Goal: Find specific page/section: Find specific page/section

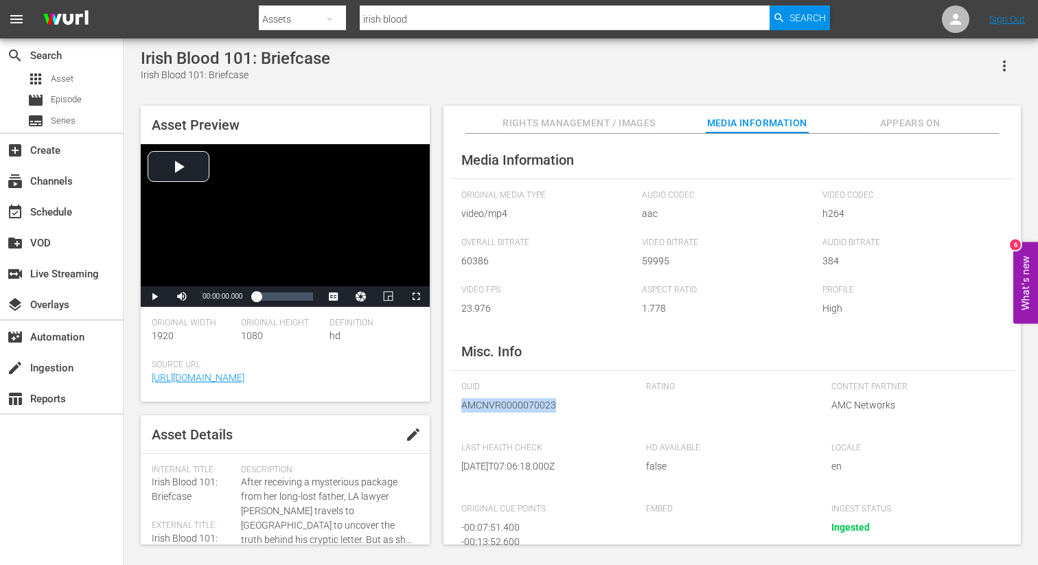
click at [607, 42] on div "Irish Blood 101: Briefcase Irish Blood 101: Briefcase Asset Preview Video Playe…" at bounding box center [581, 292] width 914 height 509
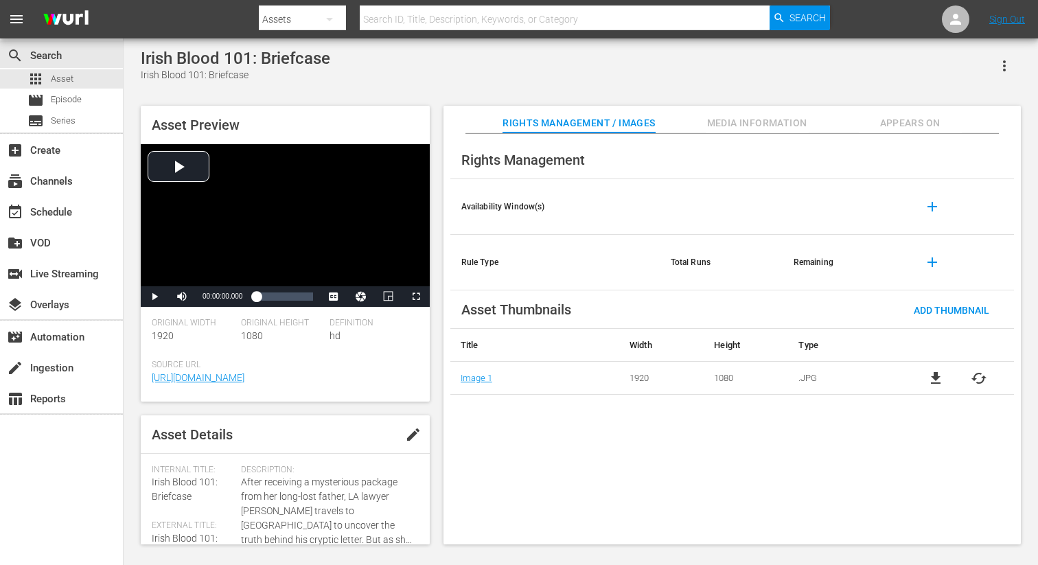
click at [727, 124] on span "Media Information" at bounding box center [756, 123] width 103 height 17
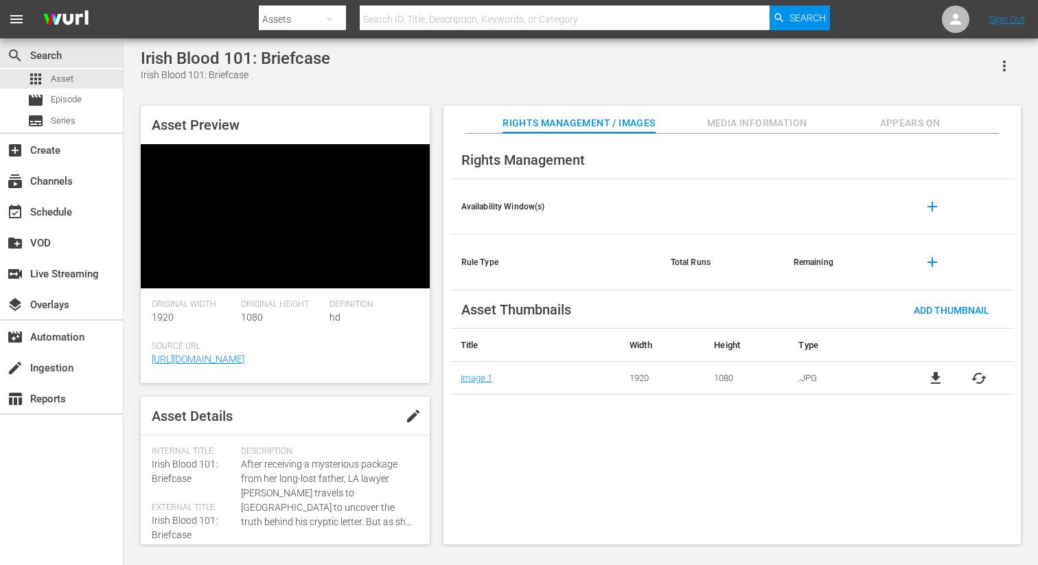
click at [715, 117] on span "Media Information" at bounding box center [756, 123] width 103 height 17
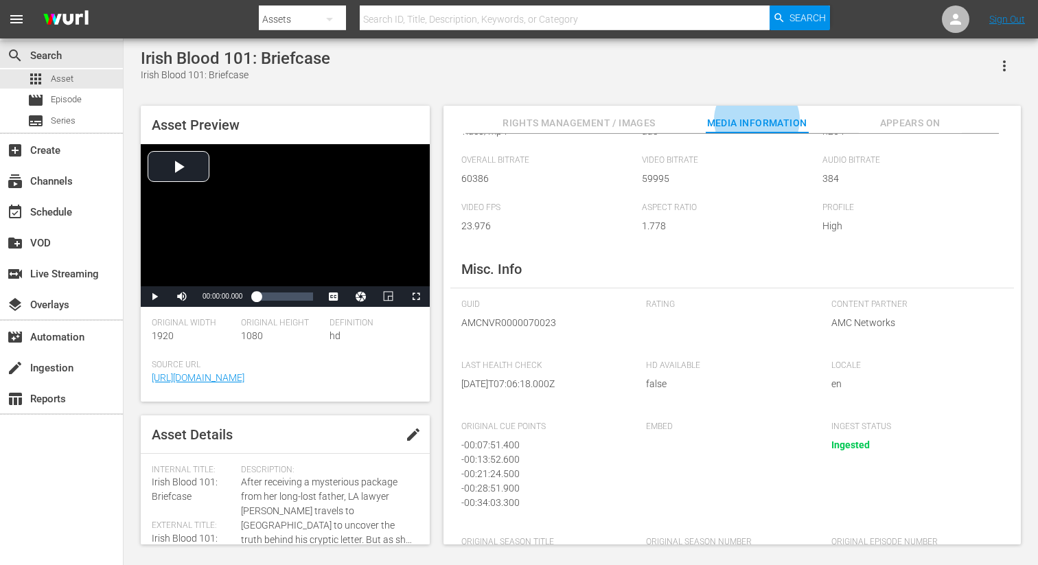
scroll to position [128, 0]
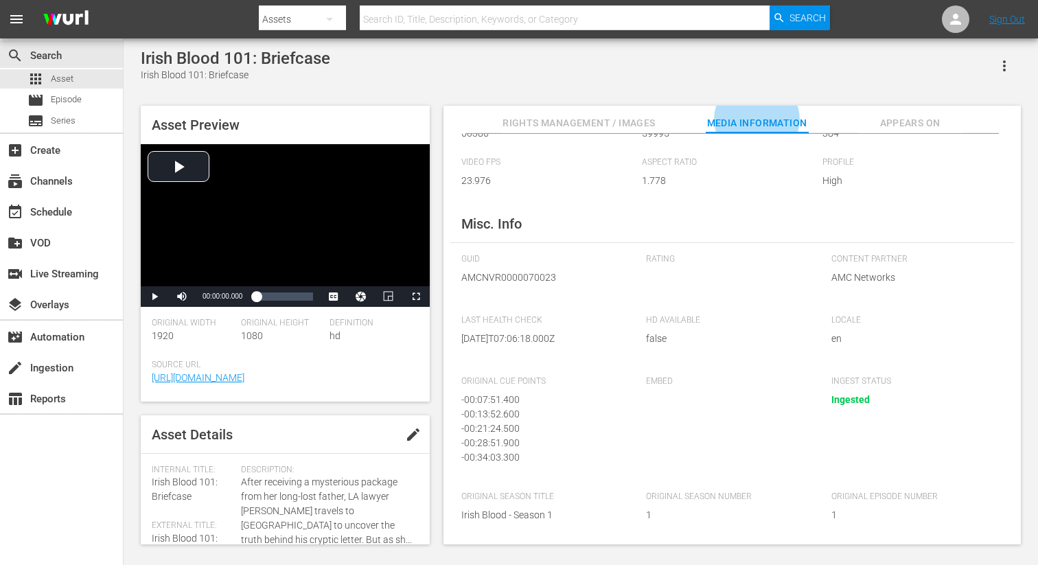
click at [869, 80] on div "Irish Blood 101: Briefcase Irish Blood 101: Briefcase" at bounding box center [581, 66] width 880 height 34
